Goal: Information Seeking & Learning: Compare options

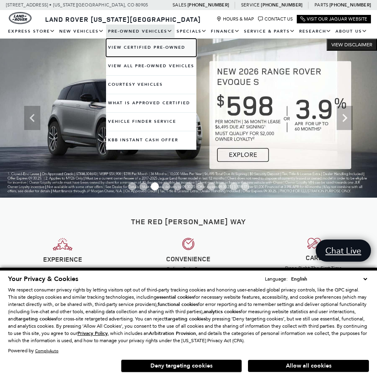
click at [130, 48] on link "View Certified Pre-Owned" at bounding box center [151, 48] width 90 height 18
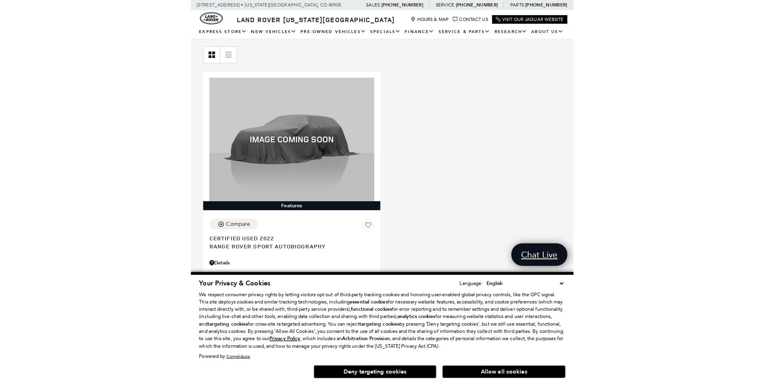
scroll to position [185, 0]
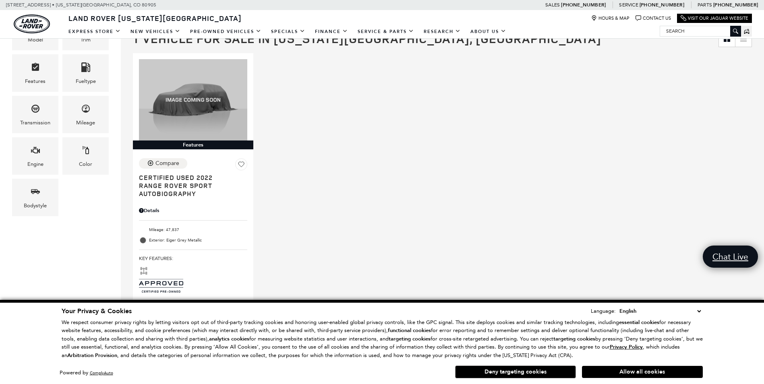
drag, startPoint x: 628, startPoint y: 370, endPoint x: 597, endPoint y: 357, distance: 33.2
click at [376, 370] on button "Allow all cookies" at bounding box center [642, 372] width 121 height 12
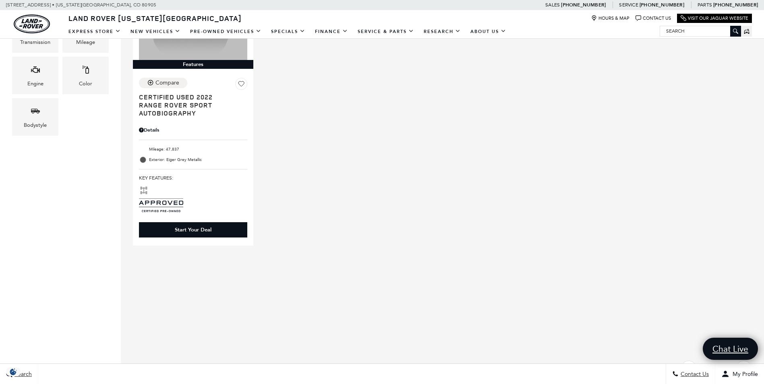
scroll to position [0, 0]
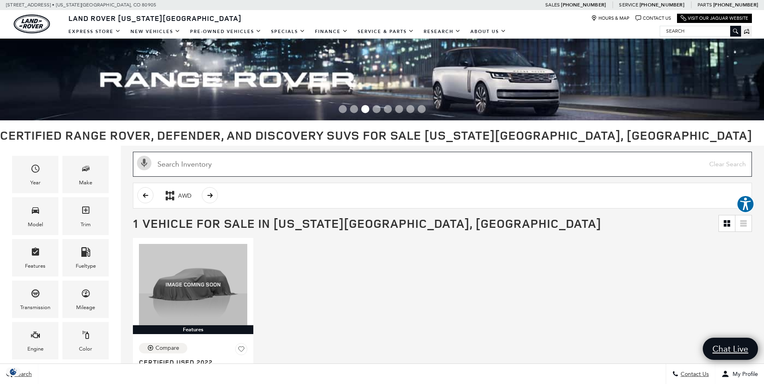
click at [230, 166] on input "Search Inventory" at bounding box center [442, 164] width 619 height 25
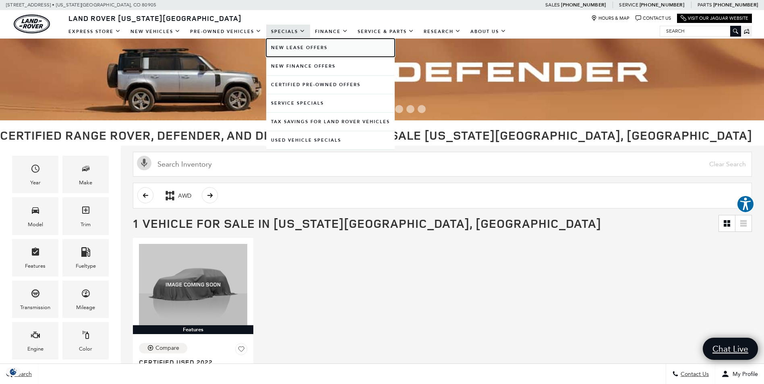
click at [283, 43] on link "New Lease Offers" at bounding box center [330, 48] width 128 height 18
